Goal: Information Seeking & Learning: Learn about a topic

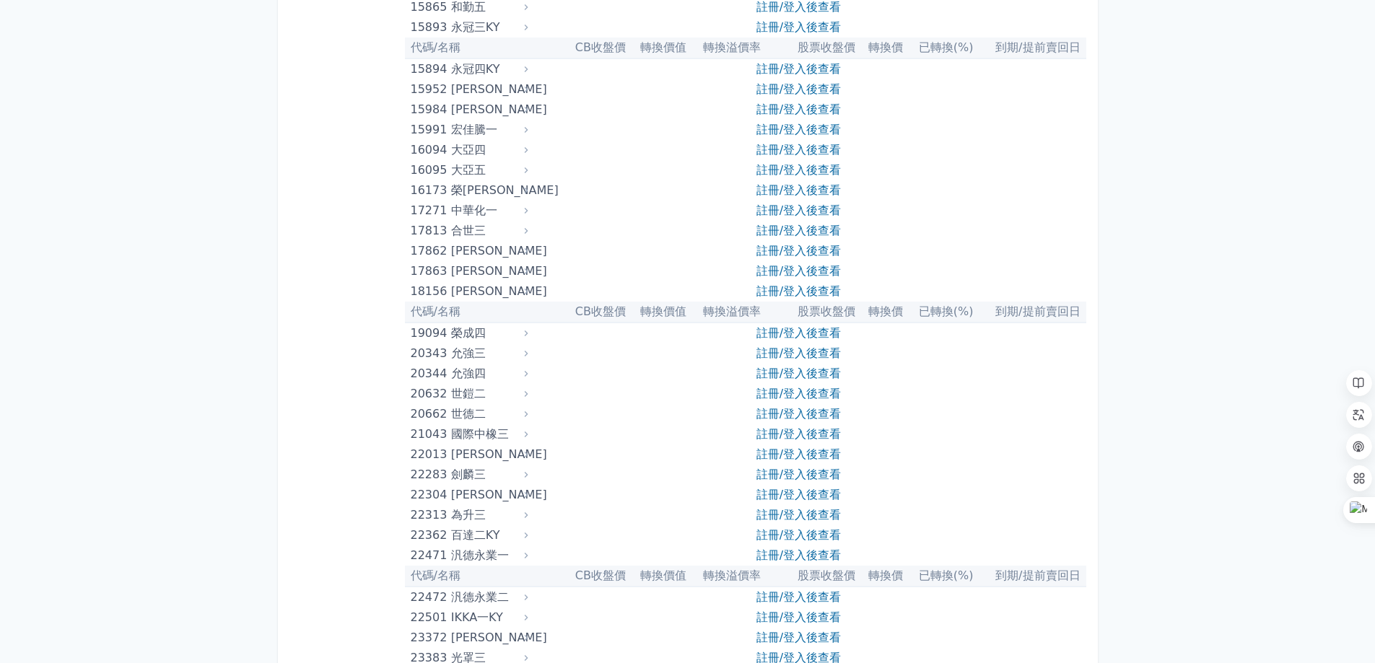
scroll to position [505, 0]
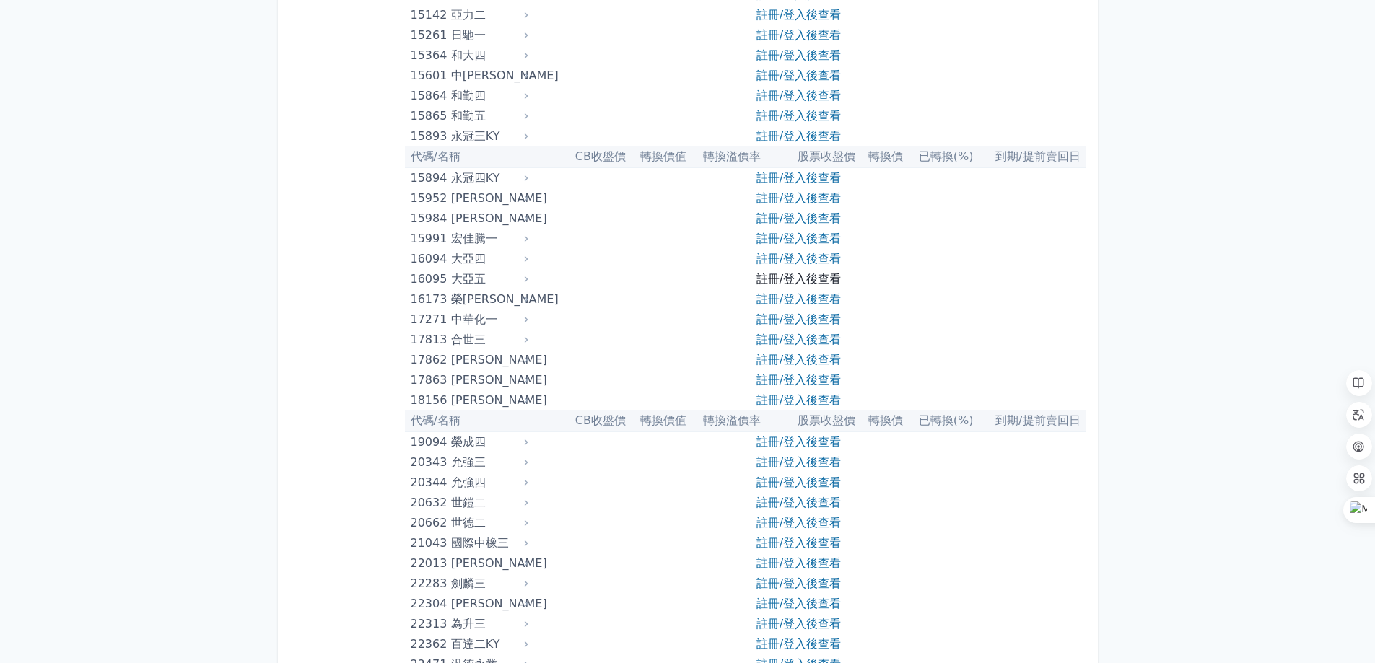
click at [799, 283] on link "註冊/登入後查看" at bounding box center [798, 279] width 84 height 14
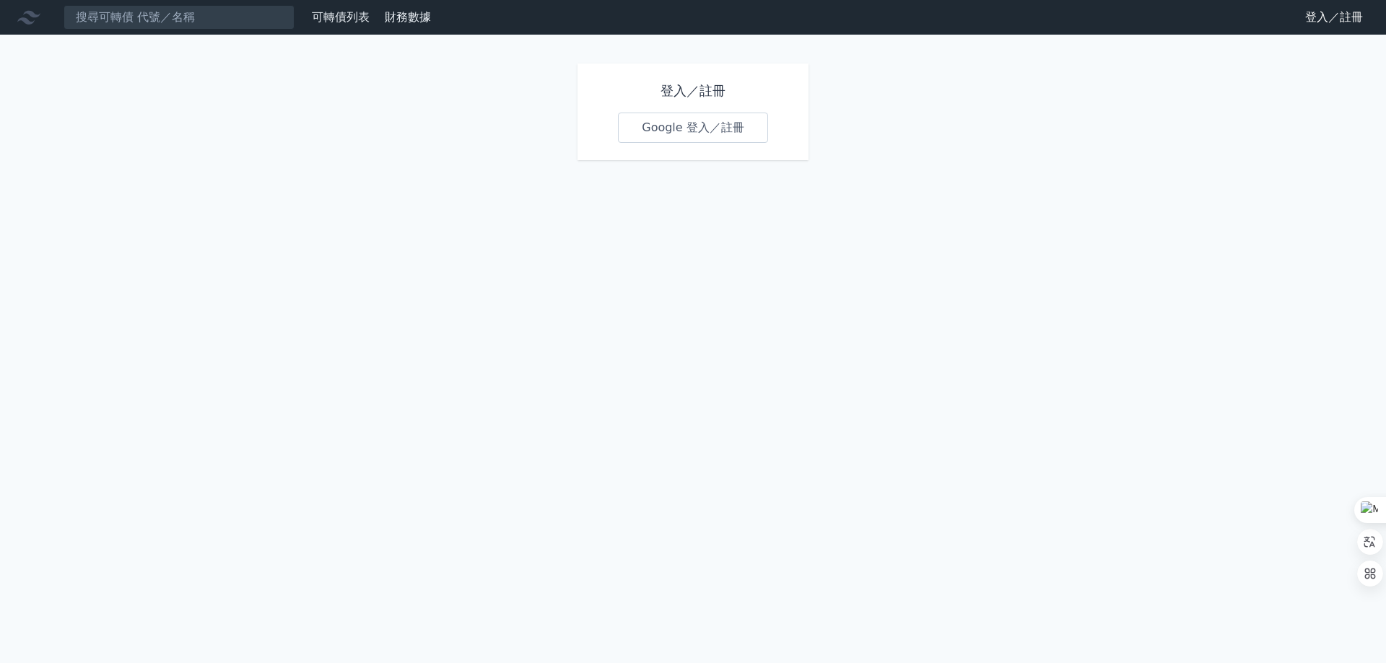
click at [699, 126] on link "Google 登入／註冊" at bounding box center [693, 128] width 150 height 30
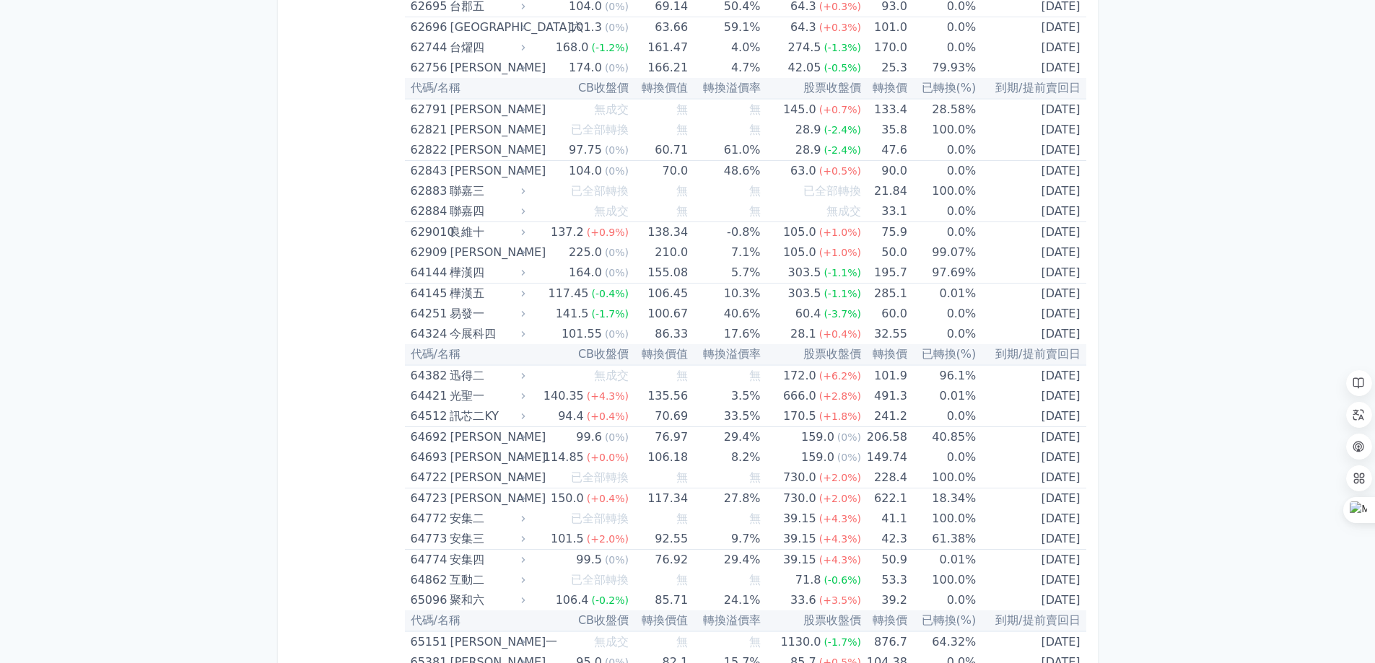
scroll to position [6278, 0]
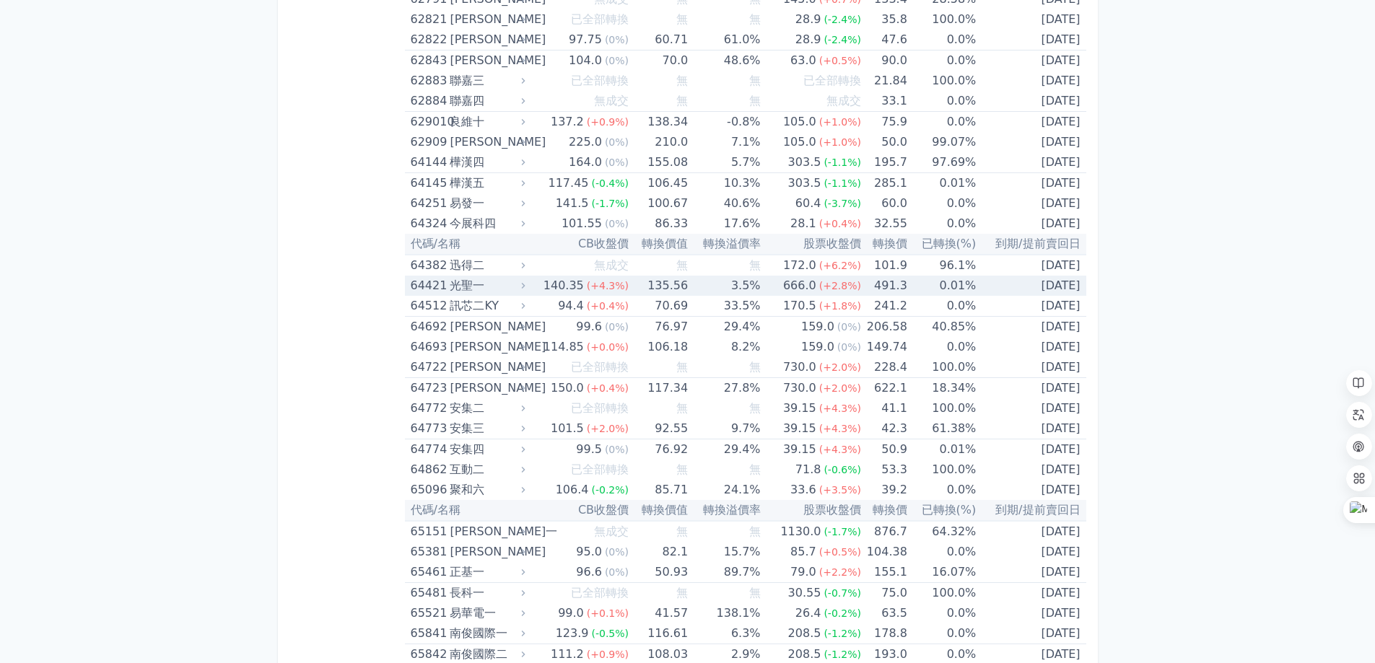
click at [694, 288] on td "3.5%" at bounding box center [724, 286] width 72 height 20
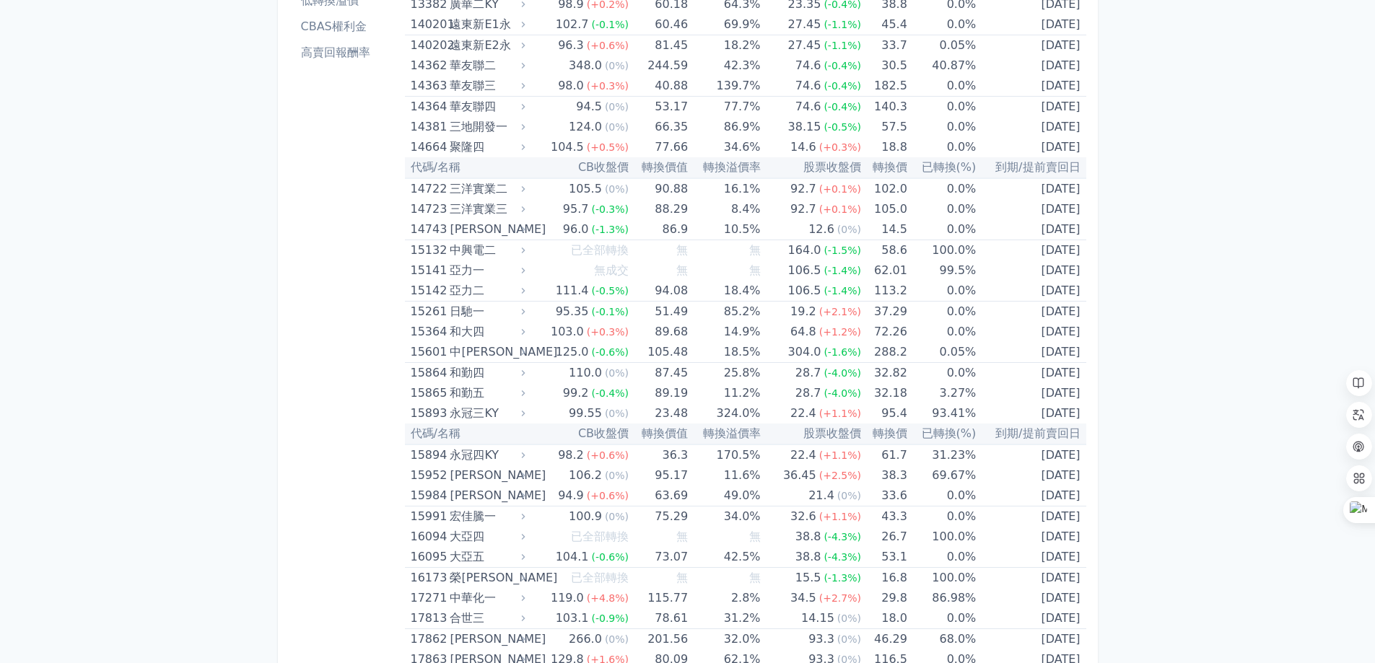
scroll to position [0, 0]
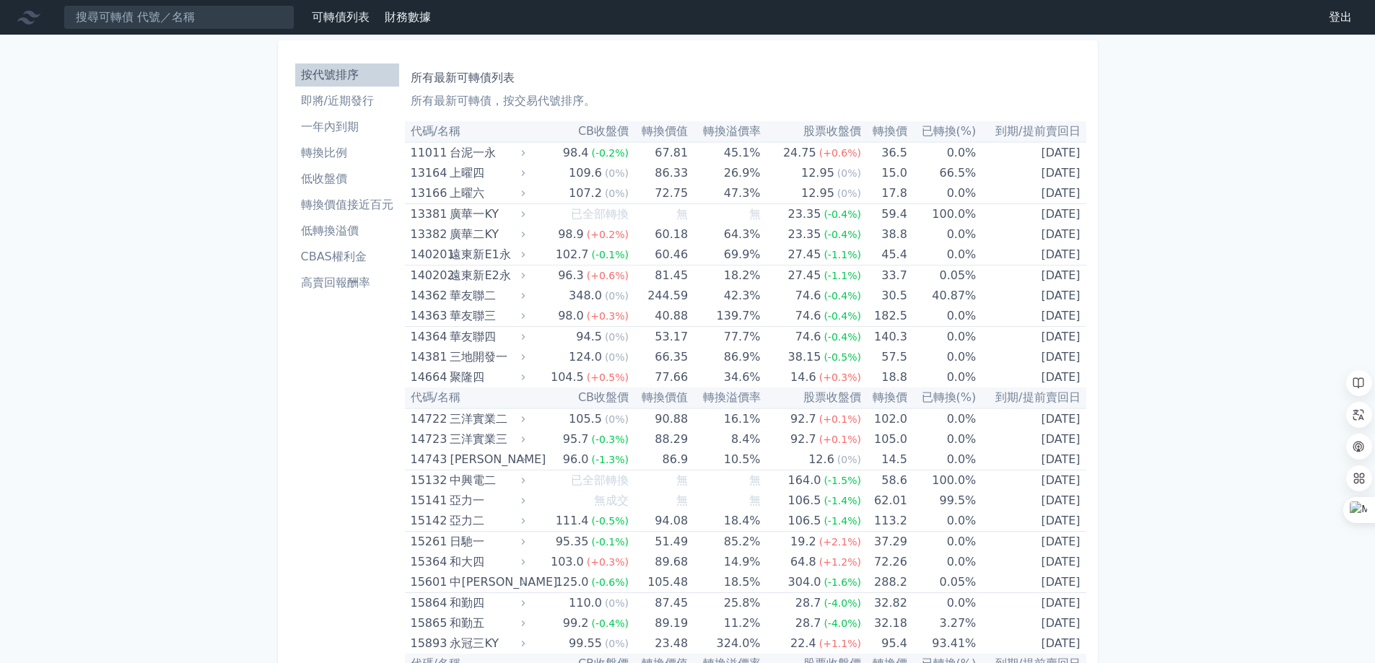
click at [352, 157] on li "轉換比例" at bounding box center [347, 152] width 104 height 17
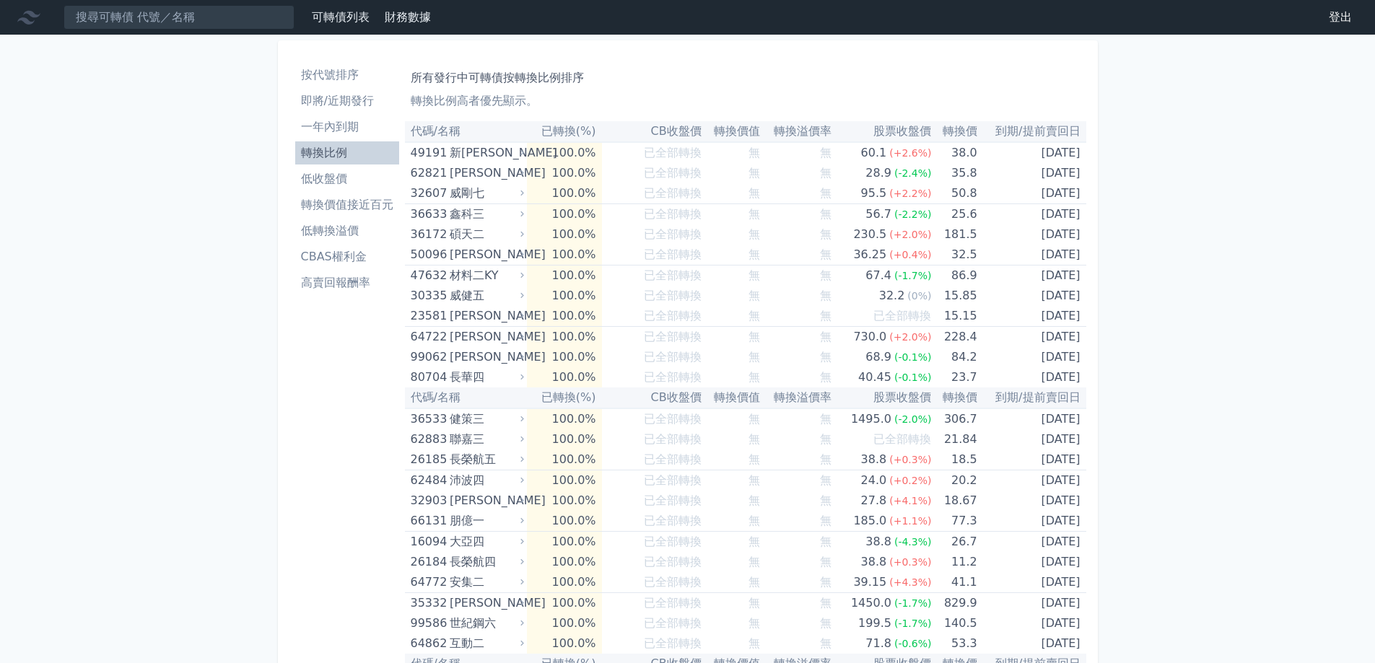
click at [349, 127] on li "一年內到期" at bounding box center [347, 126] width 104 height 17
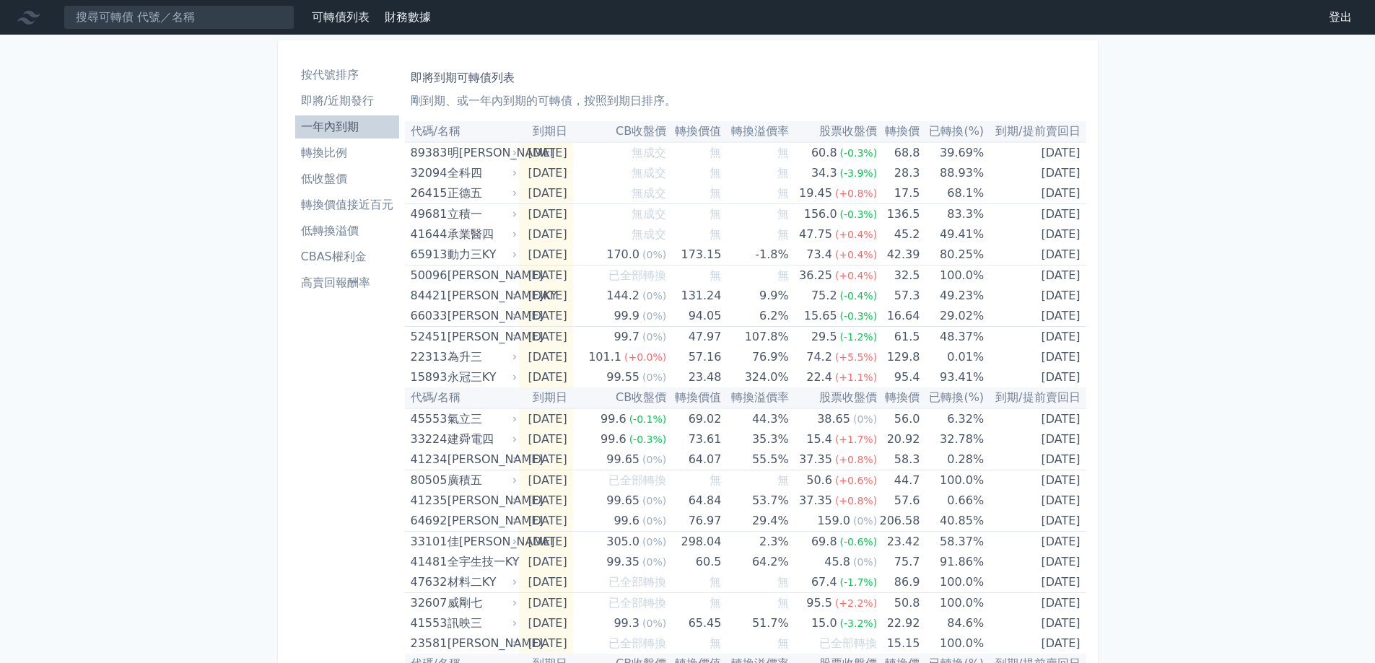
click at [341, 154] on li "轉換比例" at bounding box center [347, 152] width 104 height 17
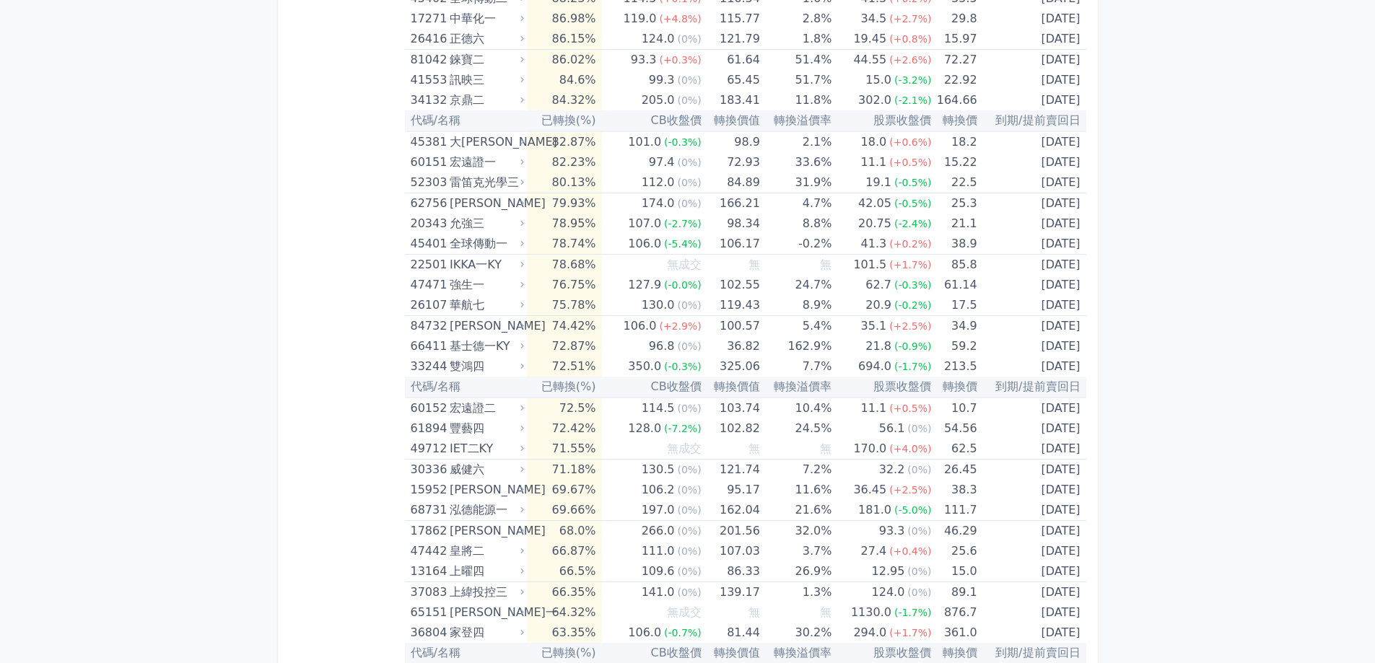
scroll to position [1318, 0]
